Goal: Check status: Check status

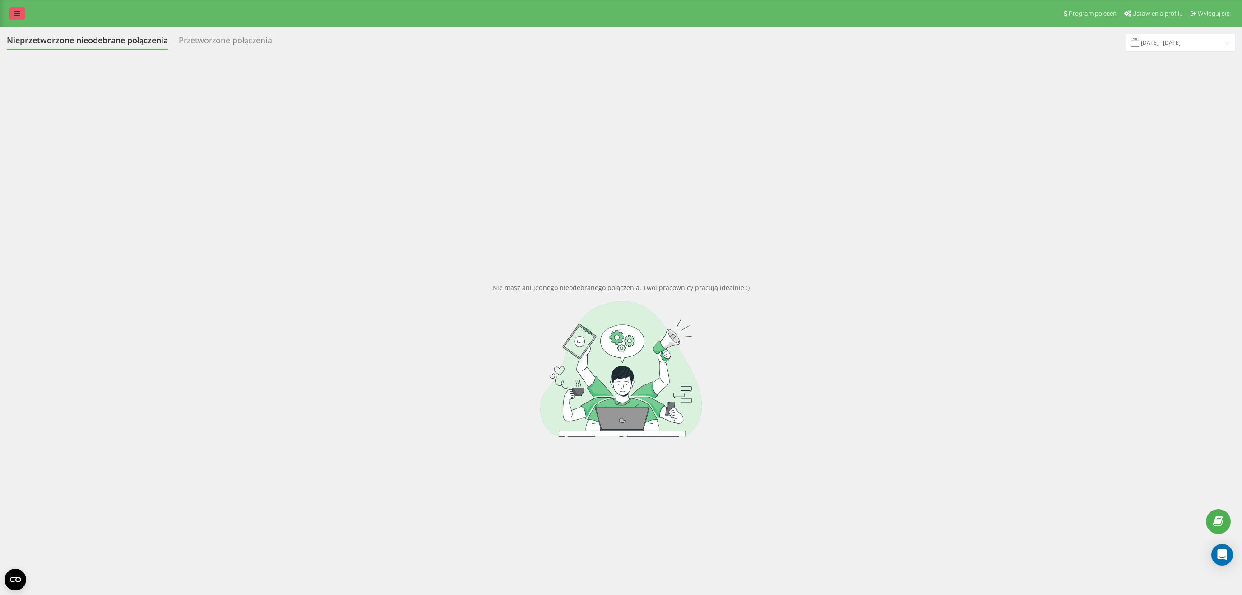
click at [18, 15] on icon at bounding box center [16, 13] width 5 height 6
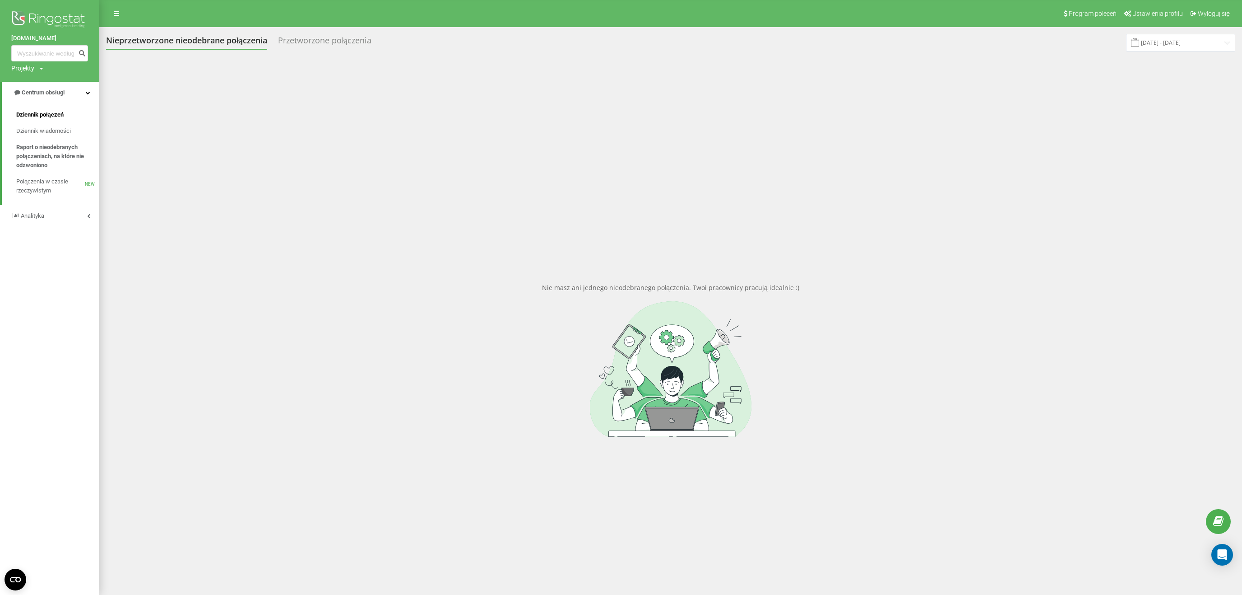
click at [42, 116] on span "Dziennik połączeń" at bounding box center [39, 114] width 47 height 9
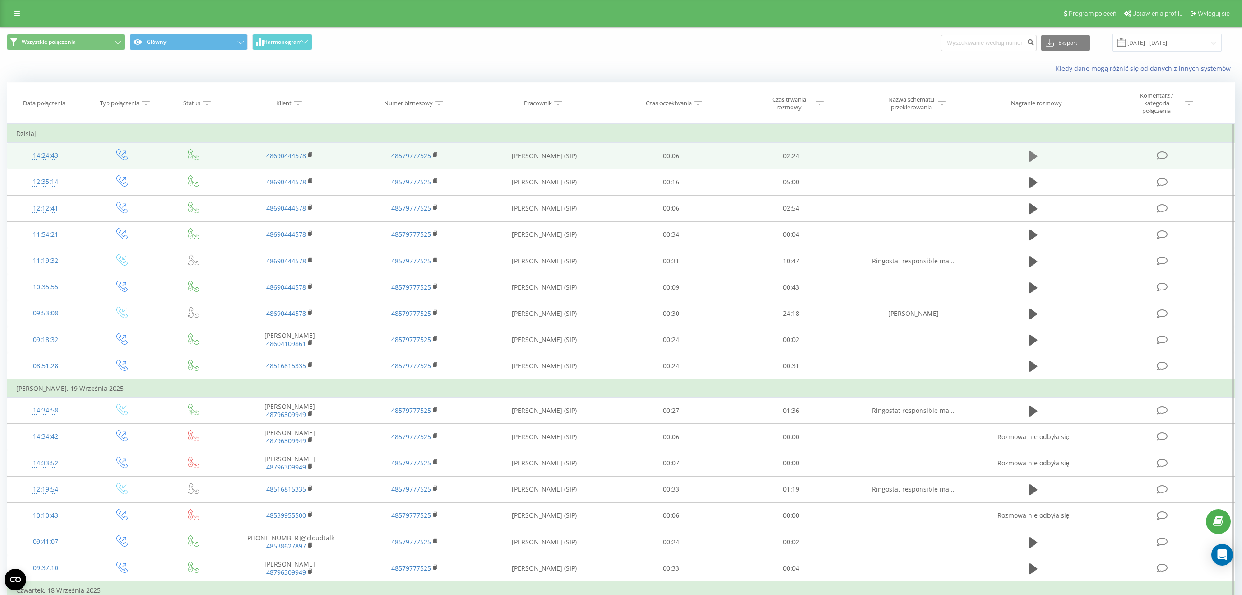
click at [1031, 154] on icon at bounding box center [1034, 156] width 8 height 11
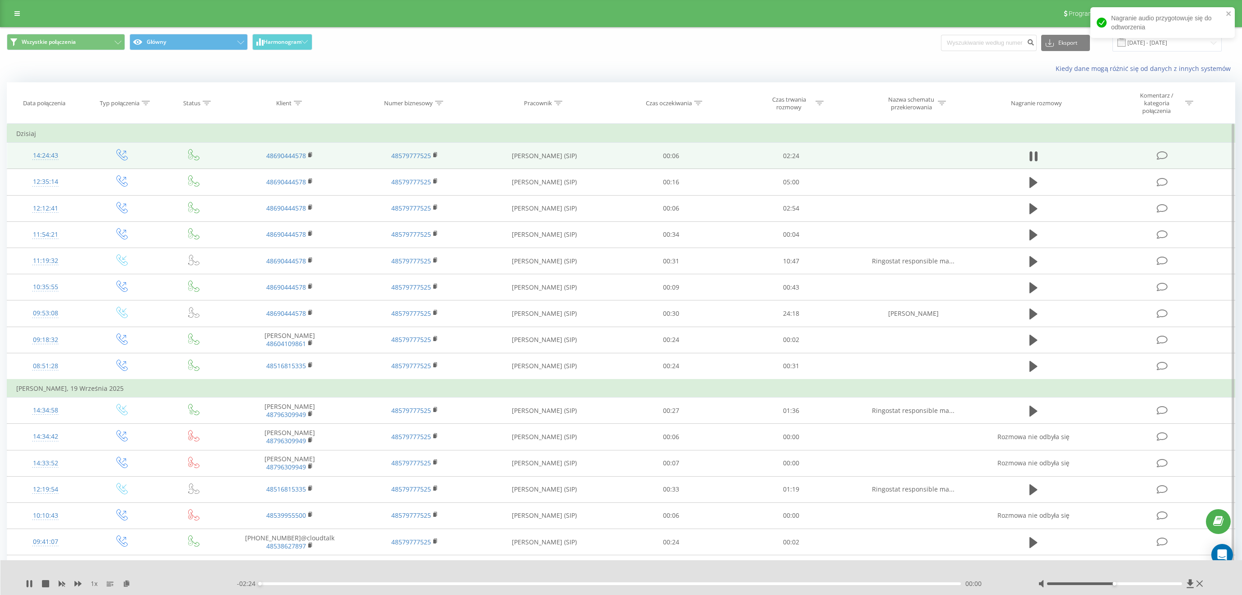
click at [298, 582] on div "00:00" at bounding box center [610, 583] width 701 height 3
click at [335, 584] on div "00:15" at bounding box center [610, 583] width 701 height 3
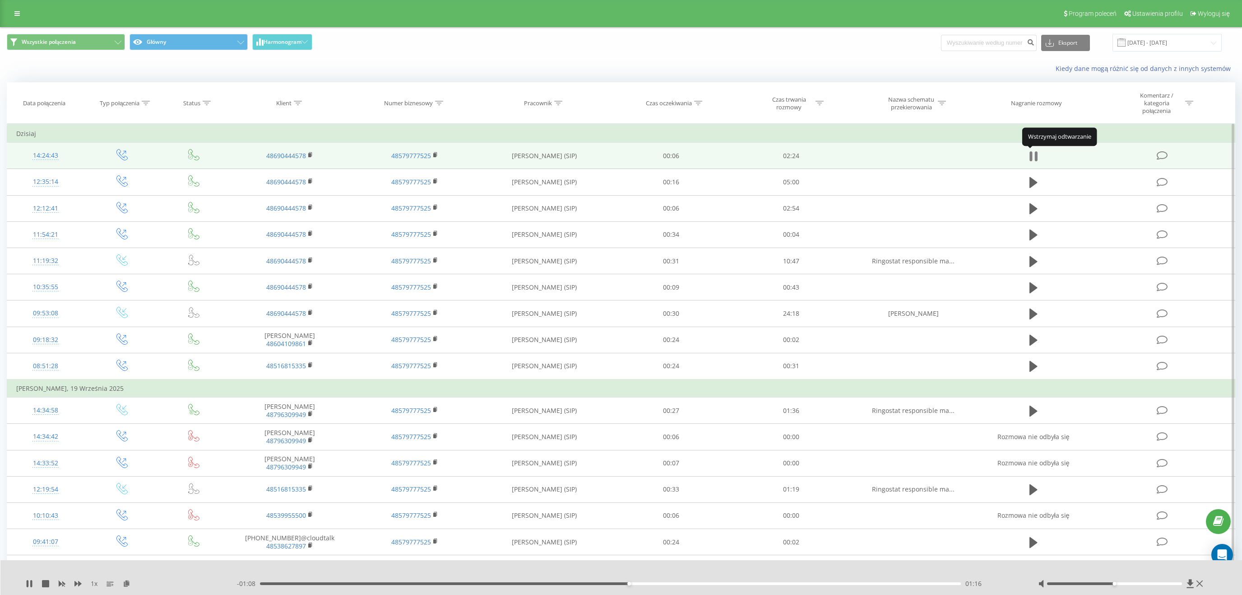
click at [1032, 154] on icon at bounding box center [1031, 156] width 3 height 10
click at [1035, 151] on icon at bounding box center [1034, 156] width 8 height 13
click at [1031, 154] on icon at bounding box center [1031, 156] width 3 height 10
click at [1031, 154] on icon at bounding box center [1034, 156] width 8 height 11
click at [1035, 155] on icon at bounding box center [1034, 156] width 8 height 13
